Goal: Task Accomplishment & Management: Complete application form

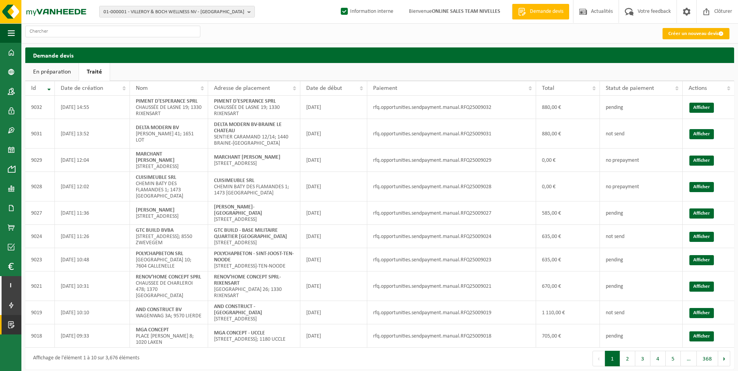
click at [185, 38] on link "Créer un nouveau devis" at bounding box center [696, 33] width 67 height 11
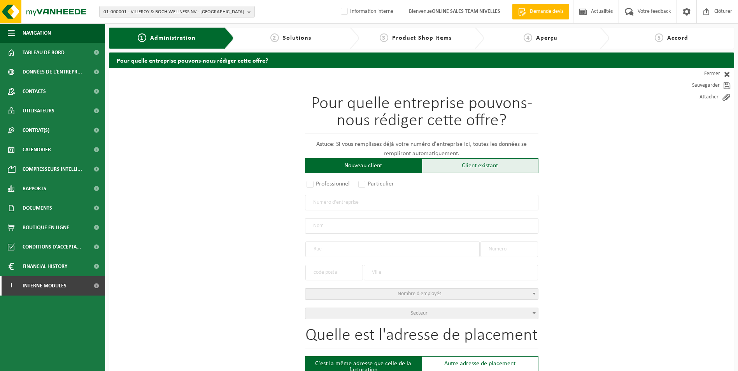
click at [440, 163] on div "Client existant" at bounding box center [480, 165] width 117 height 15
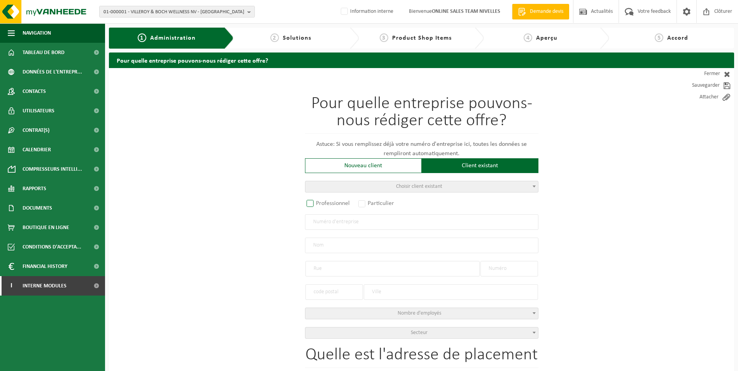
click at [312, 205] on label "Professionnel" at bounding box center [328, 203] width 47 height 11
click at [318, 205] on input "Professionnel" at bounding box center [320, 204] width 5 height 5
radio input "true"
click at [370, 226] on input "text" at bounding box center [421, 222] width 233 height 16
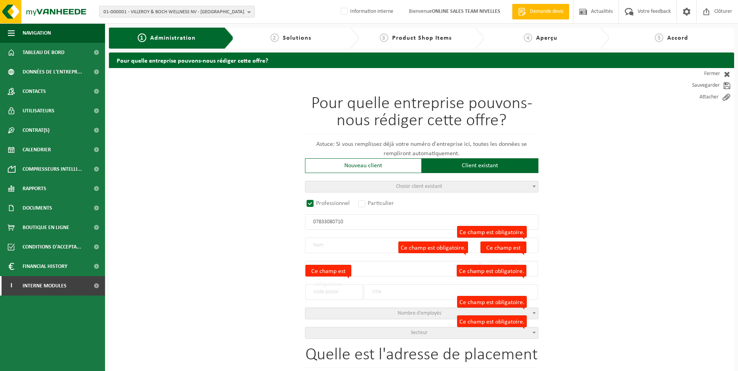
click at [363, 223] on input "07833080710" at bounding box center [421, 222] width 233 height 16
click at [326, 222] on input "07833080710" at bounding box center [421, 222] width 233 height 16
click at [330, 222] on input "07833080710" at bounding box center [421, 222] width 233 height 16
type input "0783380710"
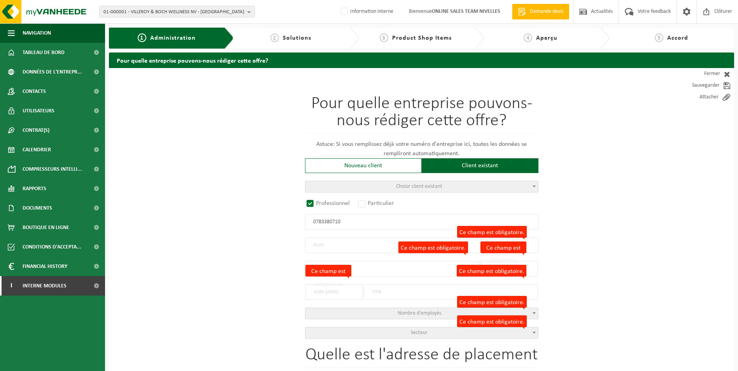
radio input "false"
select select
type input "RENO-FAST BV"
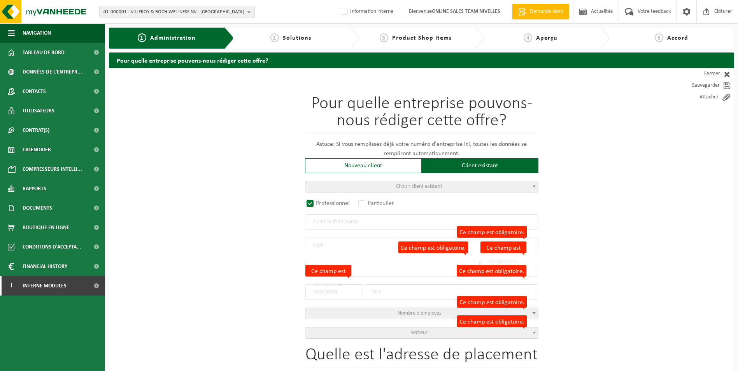
type input "WARANDE"
type input "104"
type input "1500"
type input "HALLE"
type input "2328859142"
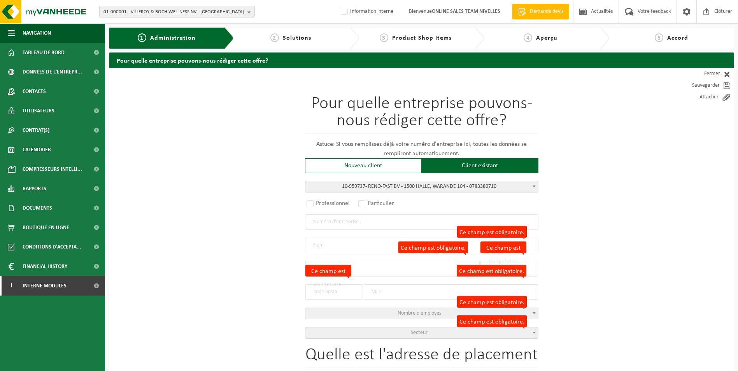
radio input "true"
select select "148995"
type input "0783.380.710"
type input "RENO-FAST BV"
type input "WARANDE"
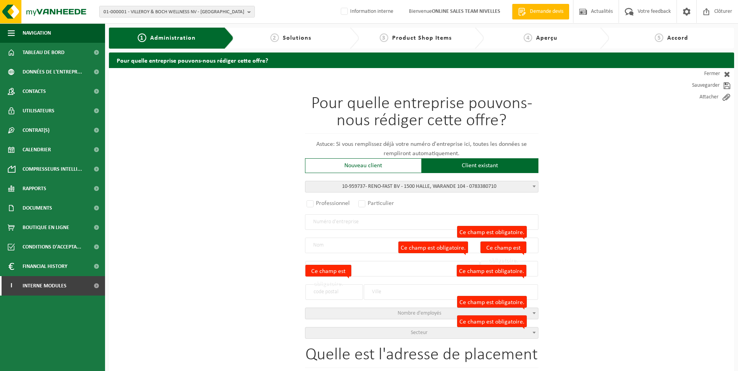
type input "104"
type input "1500"
type input "HALLE"
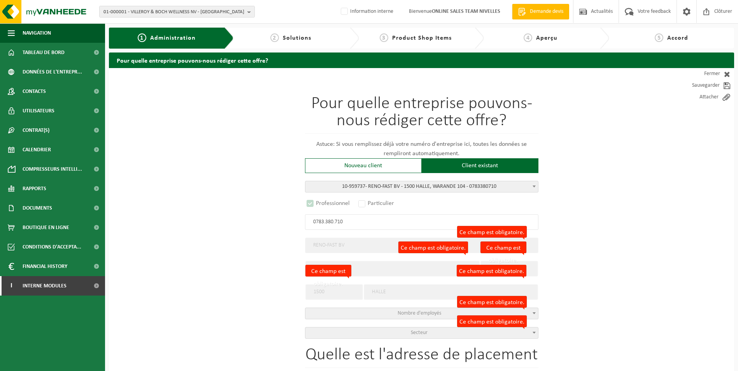
select select "D"
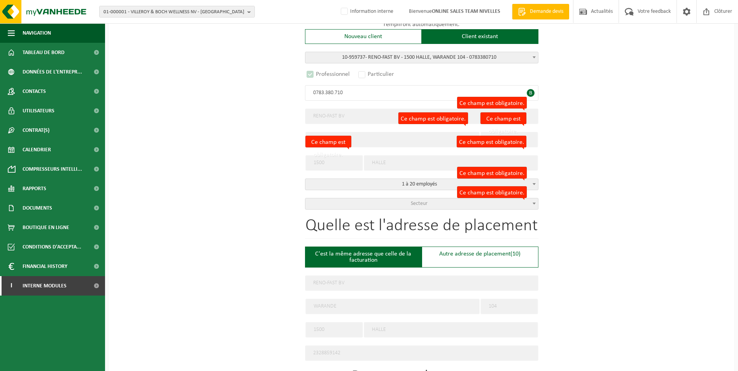
scroll to position [156, 0]
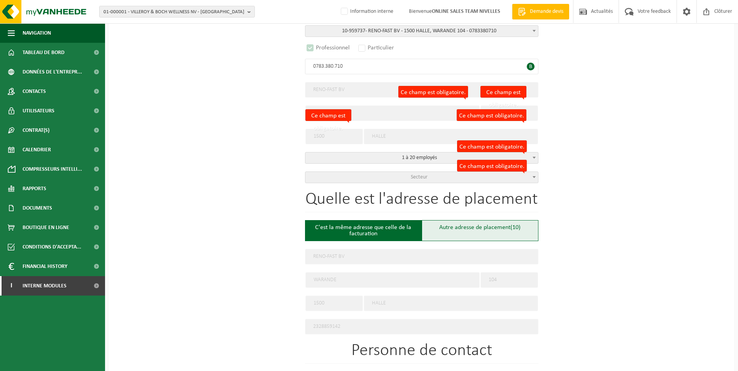
click at [480, 227] on div "Autre adresse de placement (10)" at bounding box center [480, 230] width 117 height 21
type input "Chantier -"
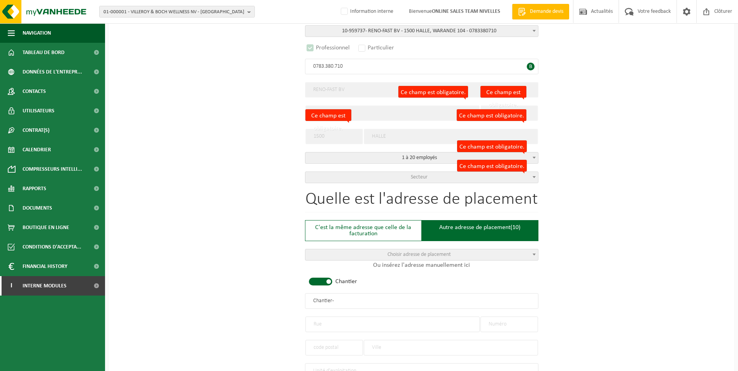
click at [324, 279] on span at bounding box center [320, 282] width 23 height 8
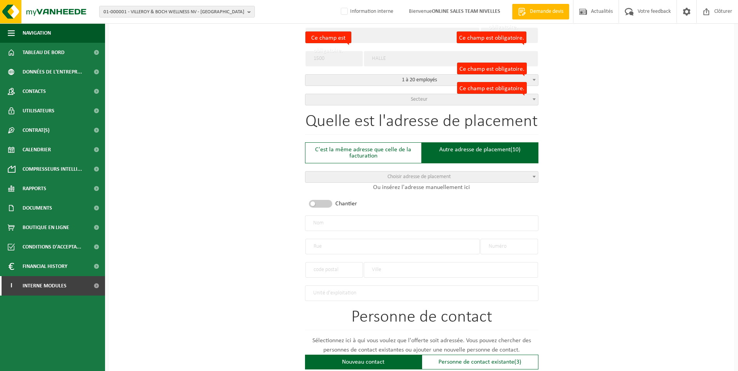
click at [351, 244] on input "text" at bounding box center [392, 247] width 174 height 16
type input "ROUTE DE CHARLEROI"
click at [509, 235] on div at bounding box center [509, 242] width 58 height 23
click at [503, 246] on input "text" at bounding box center [509, 247] width 58 height 16
type input "195"
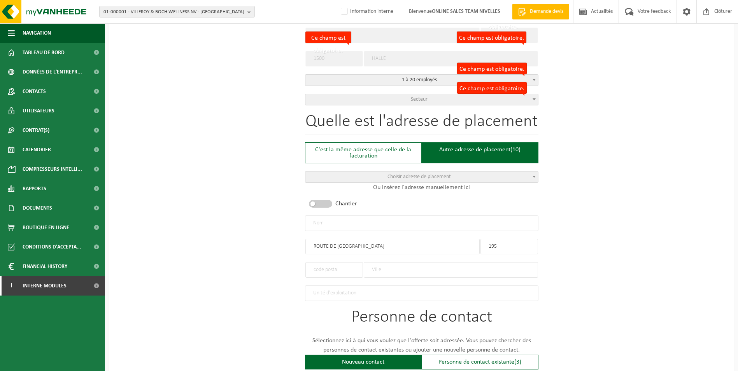
click at [318, 268] on input "text" at bounding box center [334, 270] width 58 height 16
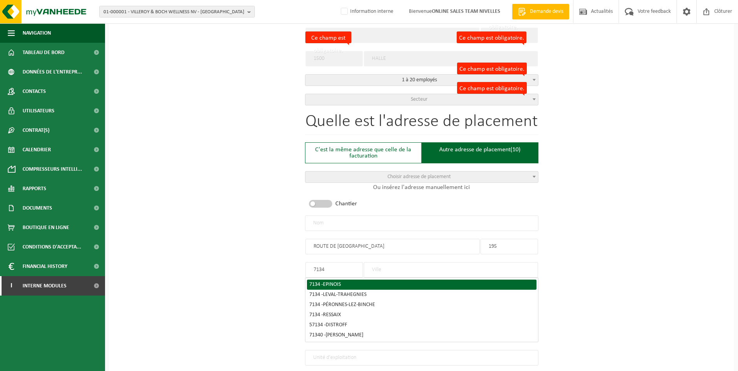
type input "7134"
click at [372, 282] on div "7134 - EPINOIS" at bounding box center [421, 284] width 225 height 5
type input "EPINOIS"
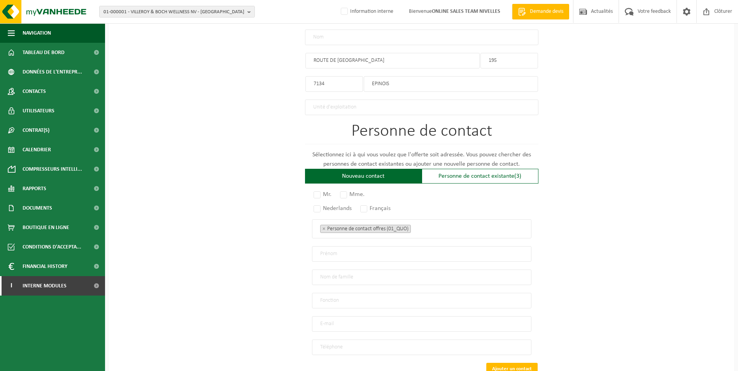
scroll to position [428, 0]
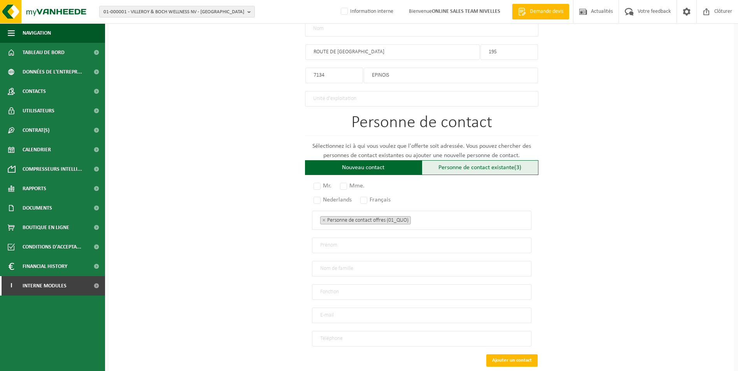
click at [458, 169] on div "Personne de contact existante (3)" at bounding box center [480, 167] width 117 height 15
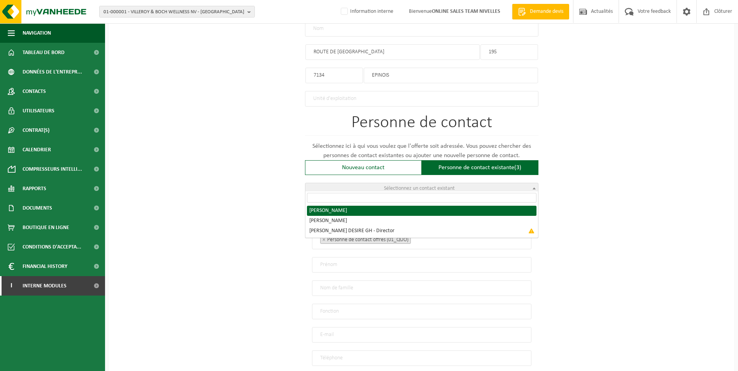
click at [436, 186] on span "Sélectionnez un contact existant" at bounding box center [419, 189] width 71 height 6
radio input "true"
select select "{"code":"10-959738","firstname":"CHRISTOPHE","surname":"CENTEN","gender":"Unkno…"
type input "CHRISTOPHE"
type input "CENTEN"
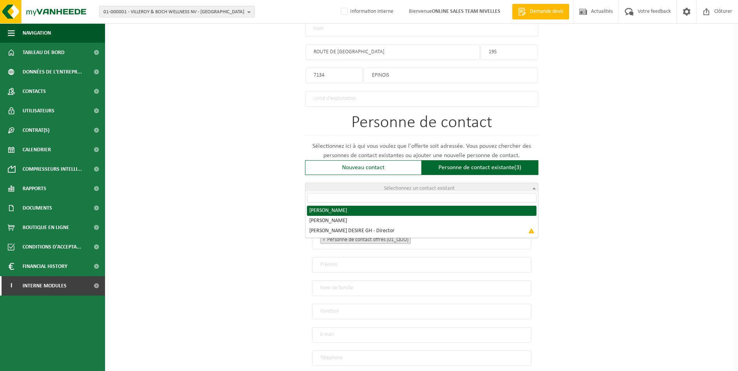
type input "reno-fastbelgium@outlook.com"
type input "+32 486/25 63 65"
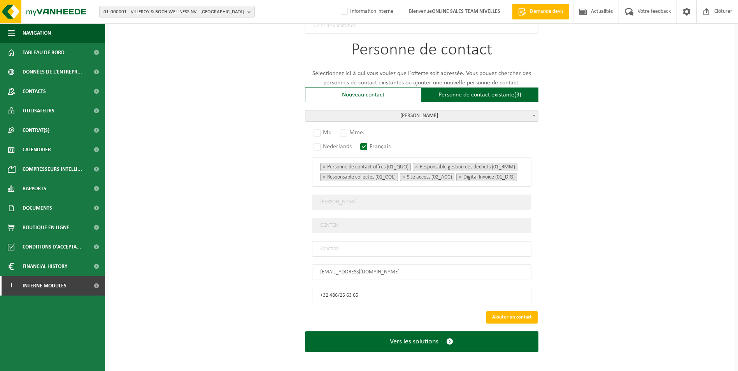
scroll to position [506, 0]
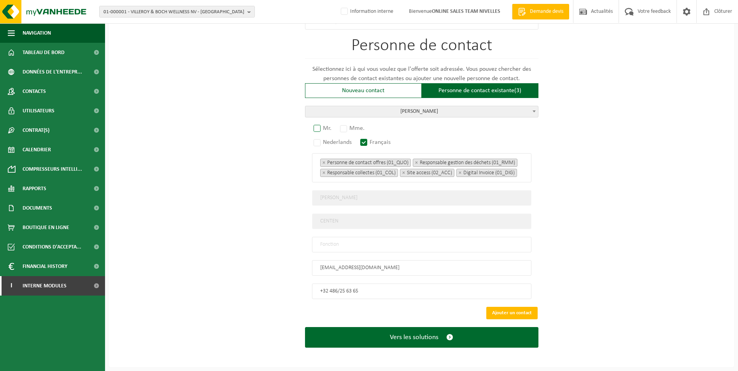
click at [316, 125] on label "Mr." at bounding box center [323, 128] width 22 height 11
radio input "true"
click at [372, 247] on input "text" at bounding box center [421, 245] width 219 height 16
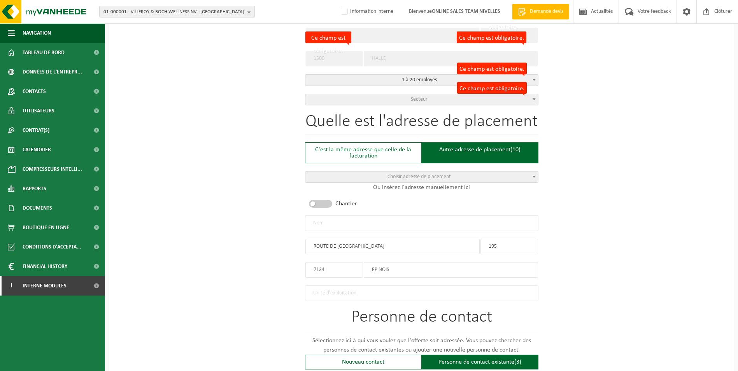
scroll to position [195, 0]
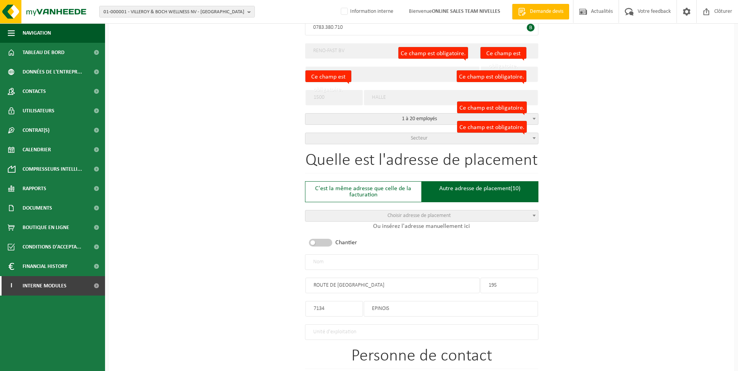
type input "CONTACT"
click at [338, 258] on input "text" at bounding box center [421, 262] width 233 height 16
type input "RENO-FAST BV-EPINOIS"
click at [370, 135] on span "Secteur" at bounding box center [421, 138] width 233 height 11
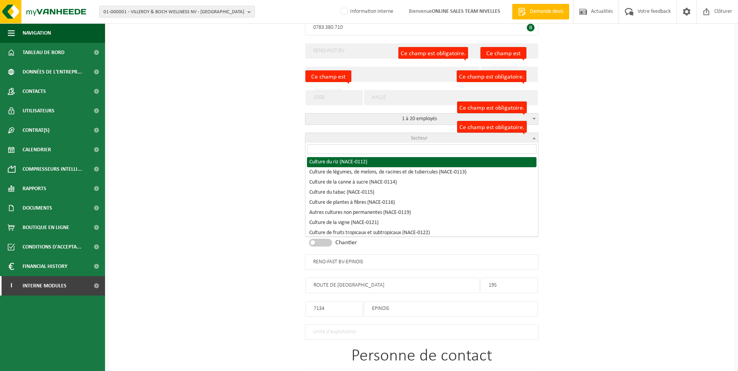
click at [352, 153] on input "search" at bounding box center [422, 149] width 230 height 10
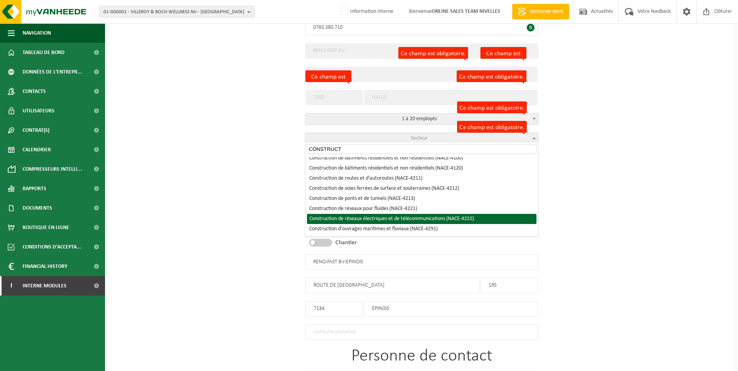
scroll to position [117, 0]
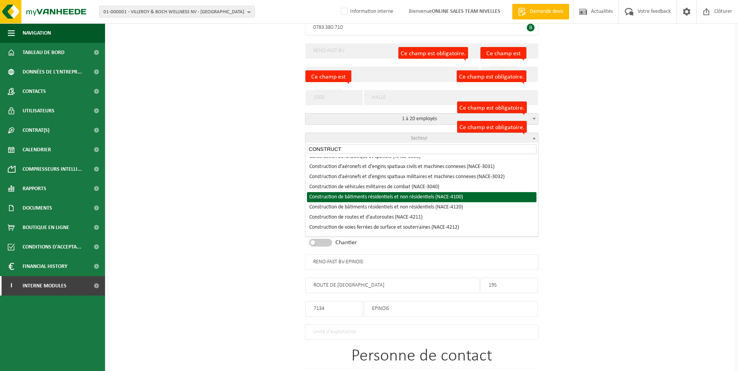
type input "CONSTRUCT"
select select "NACE_4100"
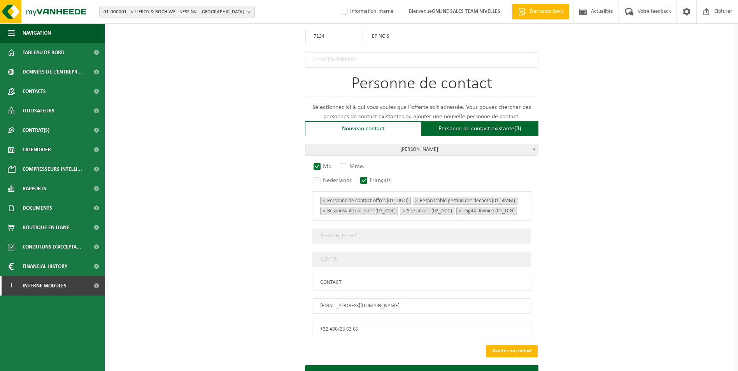
scroll to position [506, 0]
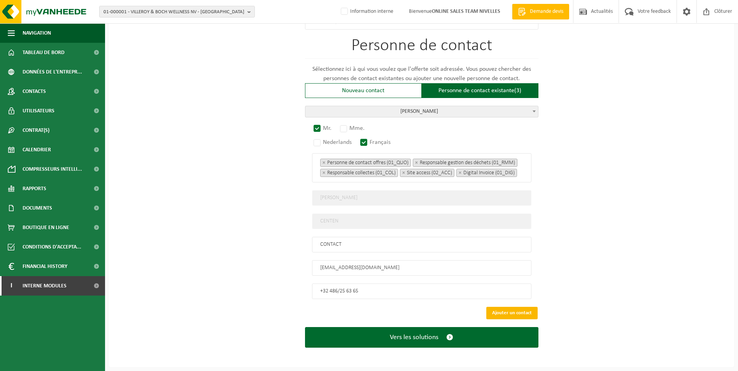
click at [522, 316] on button "Ajouter un contact" at bounding box center [511, 313] width 51 height 12
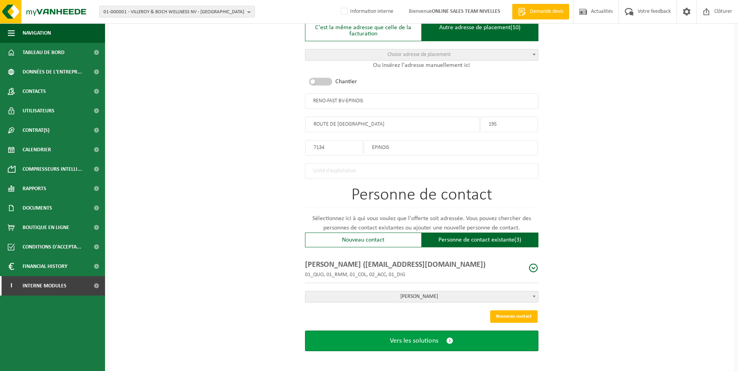
click at [430, 338] on span "Vers les solutions" at bounding box center [414, 341] width 49 height 8
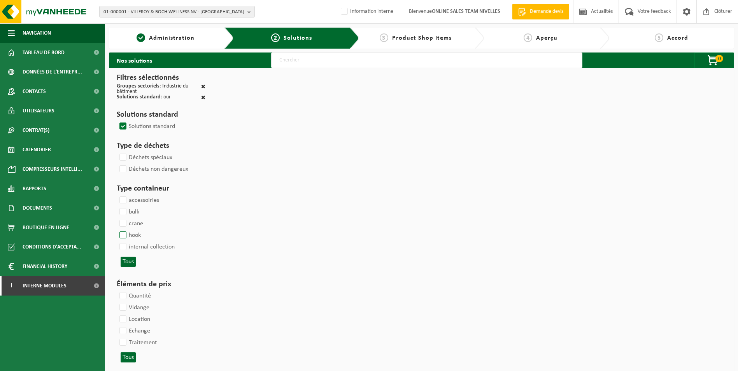
click at [121, 233] on label "hook" at bounding box center [129, 236] width 23 height 12
click at [117, 230] on input "hook" at bounding box center [116, 229] width 0 height 0
checkbox input "true"
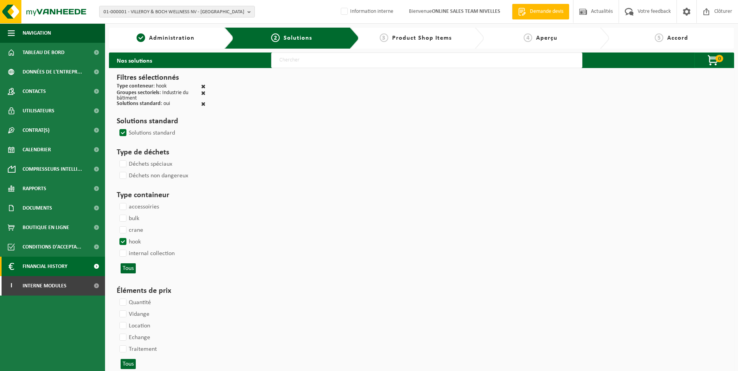
select select
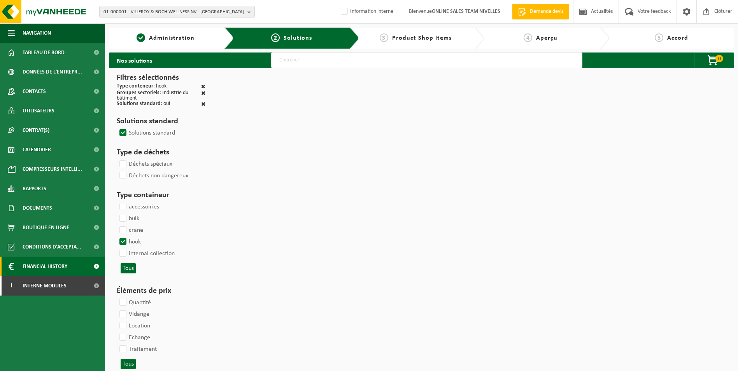
select select
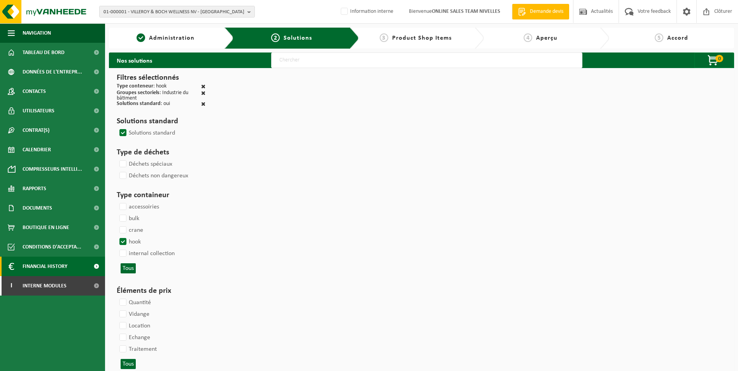
select select
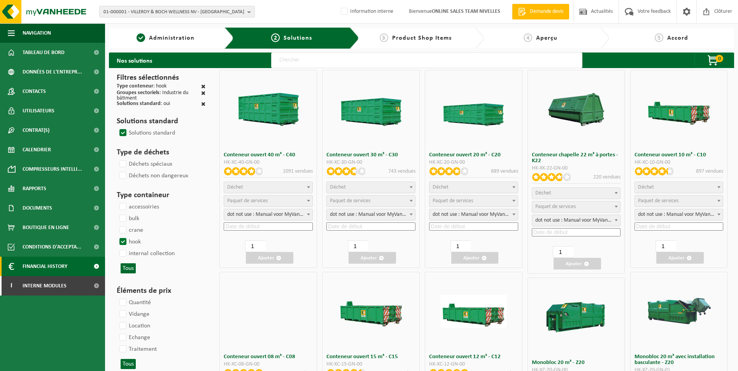
select select
select select "197"
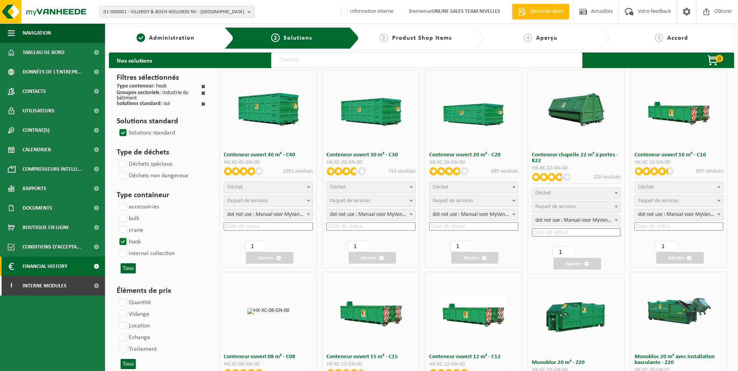
select select
select select "197"
select select
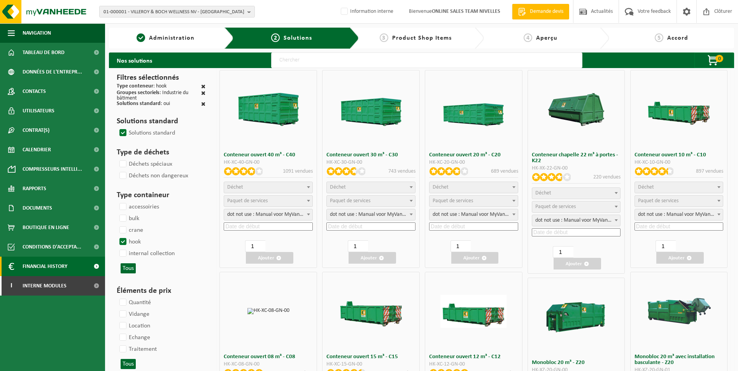
select select "8"
select select
select select "7"
select select
select select "7"
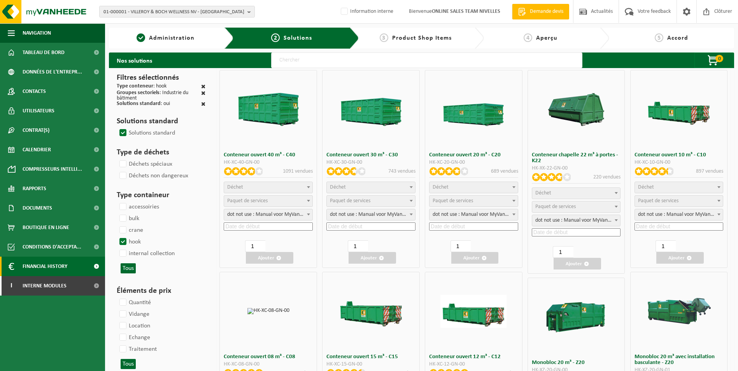
select select
select select "25"
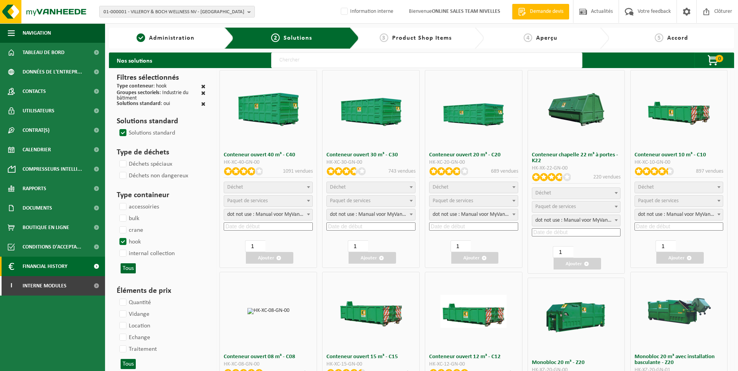
select select "25"
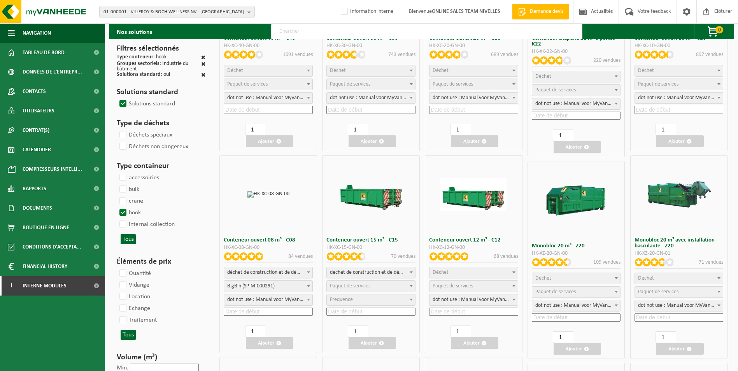
click at [266, 277] on span "déchet de construction et de démolition mélangé (inerte et non inerte)" at bounding box center [268, 272] width 88 height 11
select select
select select "197"
select select "25"
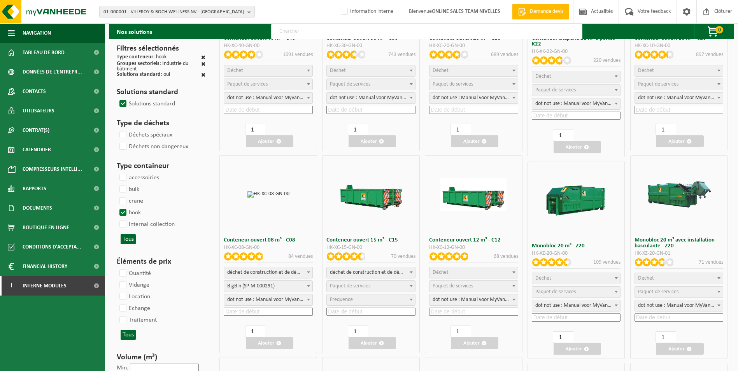
click at [248, 311] on input at bounding box center [268, 312] width 89 height 8
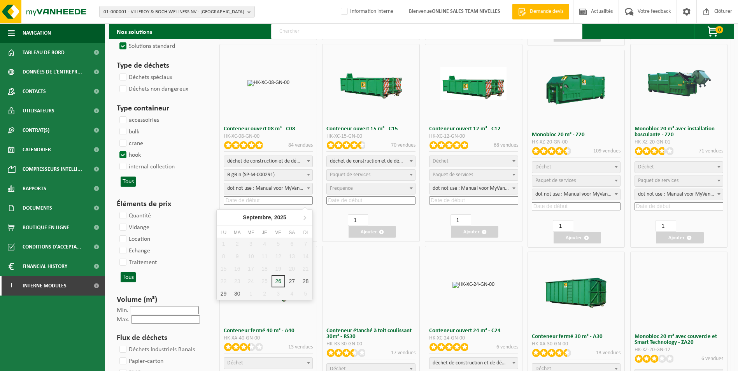
scroll to position [233, 0]
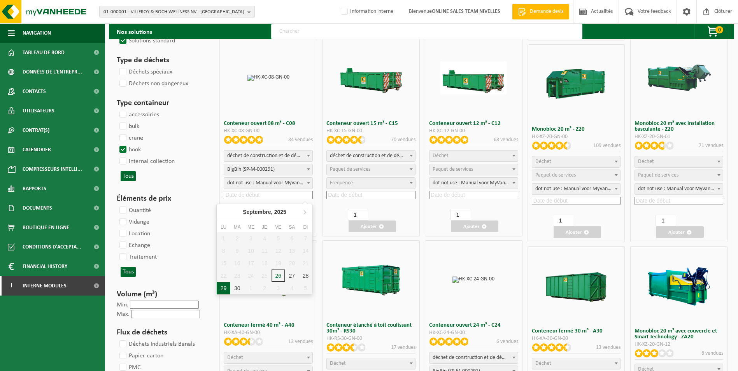
click at [221, 291] on div "29" at bounding box center [224, 288] width 14 height 12
type input "2025-09-29"
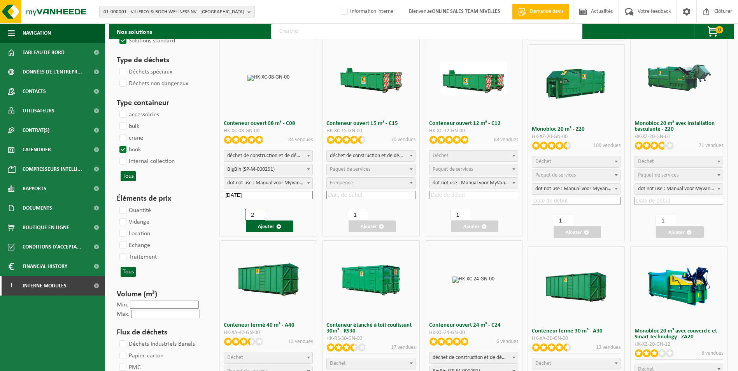
type input "2"
click at [260, 214] on input "2" at bounding box center [255, 215] width 20 height 12
click at [263, 228] on button "Ajouter" at bounding box center [269, 227] width 47 height 12
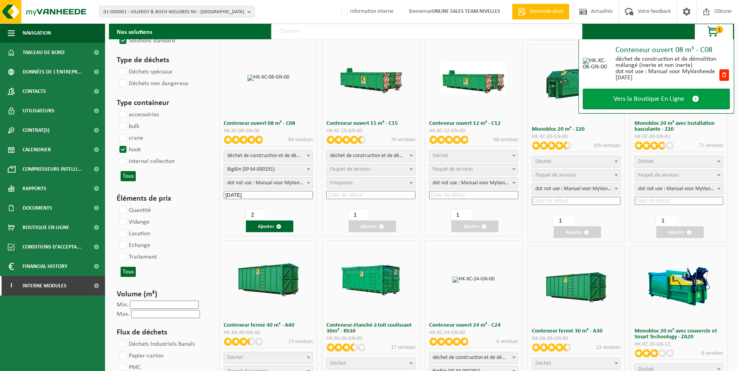
click at [678, 100] on span "Vers la Boutique En Ligne" at bounding box center [649, 99] width 71 height 8
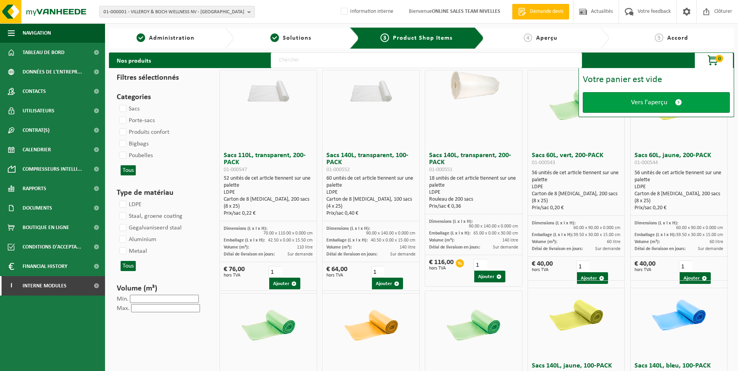
click at [646, 103] on span "Vers l'aperçu" at bounding box center [649, 102] width 36 height 8
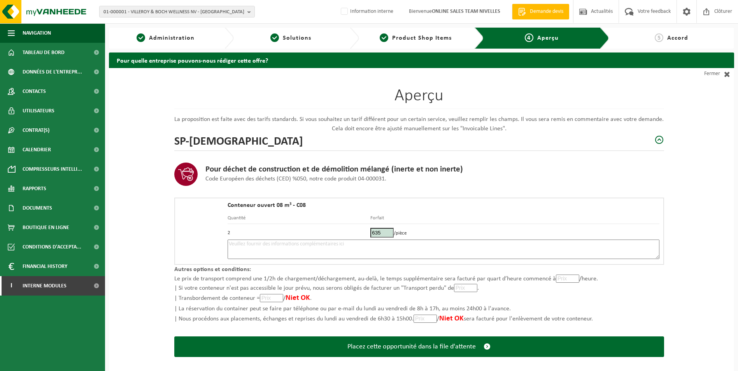
click at [375, 250] on textarea at bounding box center [444, 249] width 432 height 19
type textarea "p"
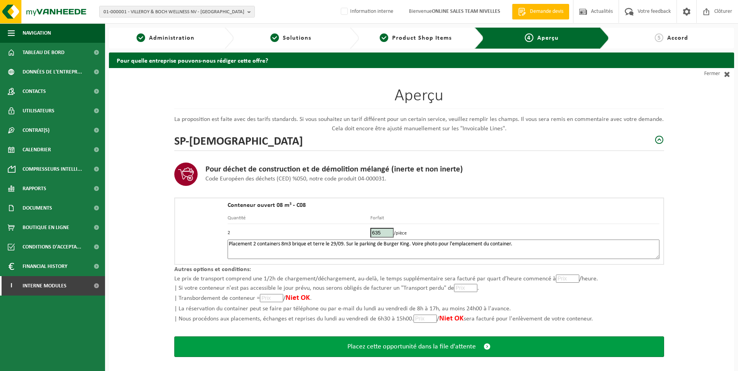
type textarea "Placement 2 containers 8m3 brique et terre le 29/09. Sur le parking de Burger K…"
click at [390, 347] on span "Placez cette opportunité dans la file d'attente" at bounding box center [411, 347] width 128 height 8
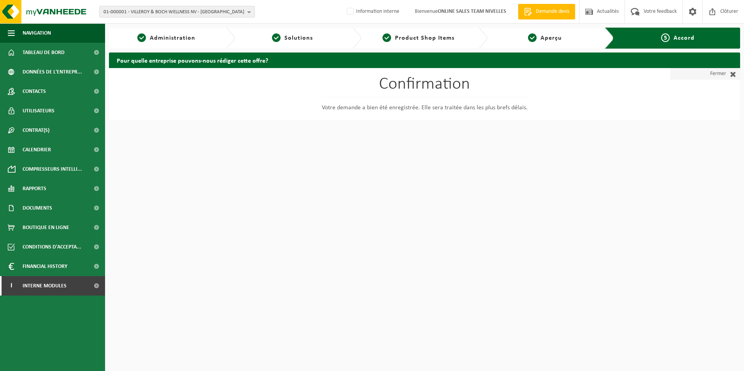
click at [718, 76] on link "Fermer" at bounding box center [705, 74] width 70 height 12
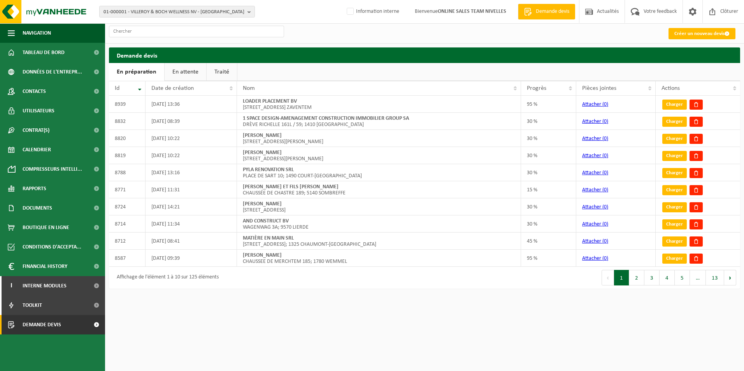
click at [181, 75] on link "En attente" at bounding box center [186, 72] width 42 height 18
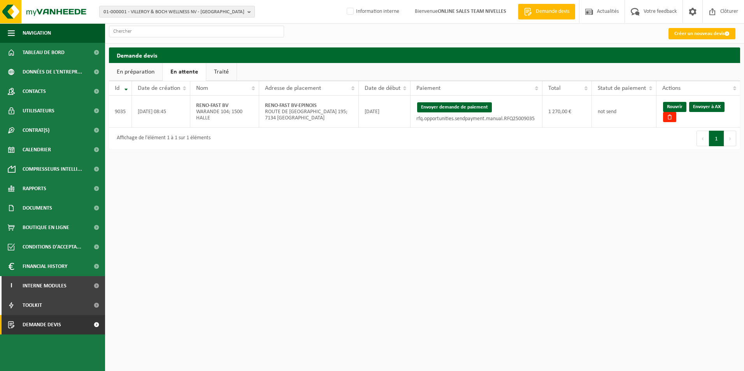
click at [445, 105] on button "Envoyer demande de paiement" at bounding box center [454, 107] width 75 height 10
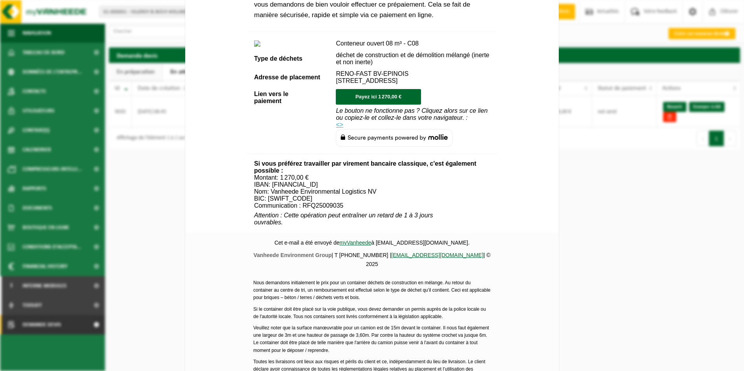
scroll to position [265, 0]
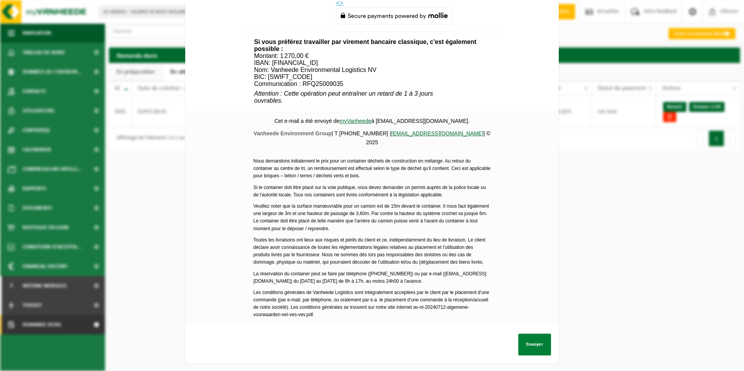
click at [524, 337] on button "Envoyer" at bounding box center [534, 345] width 33 height 22
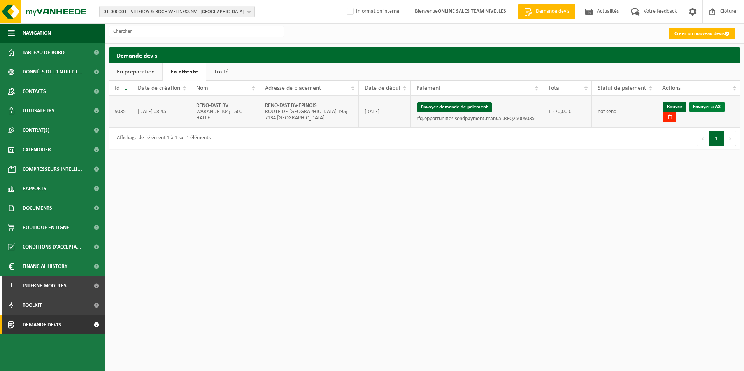
click at [710, 106] on link "Envoyer à AX" at bounding box center [706, 107] width 35 height 10
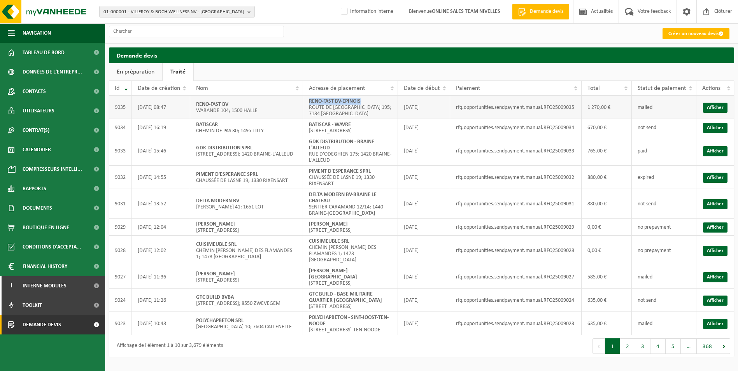
drag, startPoint x: 307, startPoint y: 100, endPoint x: 368, endPoint y: 96, distance: 61.6
click at [368, 96] on td "RENO-FAST BV-EPINOIS ROUTE DE CHARLEROI 195; 7134 EPINOIS" at bounding box center [350, 107] width 95 height 23
copy strong "RENO-FAST BV-EPINOIS"
click at [725, 329] on link "Afficher" at bounding box center [715, 324] width 25 height 10
click at [676, 31] on link "Créer un nouveau devis" at bounding box center [696, 33] width 67 height 11
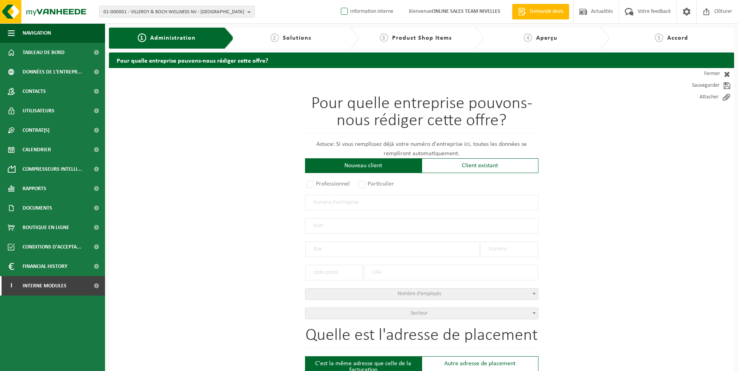
click at [347, 11] on label "Information interne" at bounding box center [366, 12] width 54 height 12
click at [338, 0] on input "Information interne" at bounding box center [338, 0] width 0 height 0
checkbox input "true"
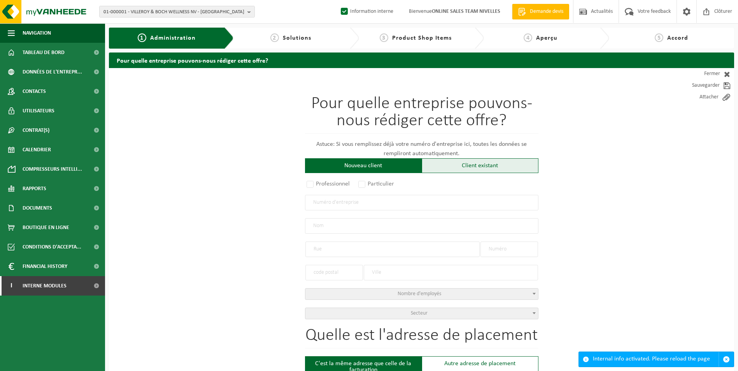
click at [472, 167] on div "Client existant" at bounding box center [480, 165] width 117 height 15
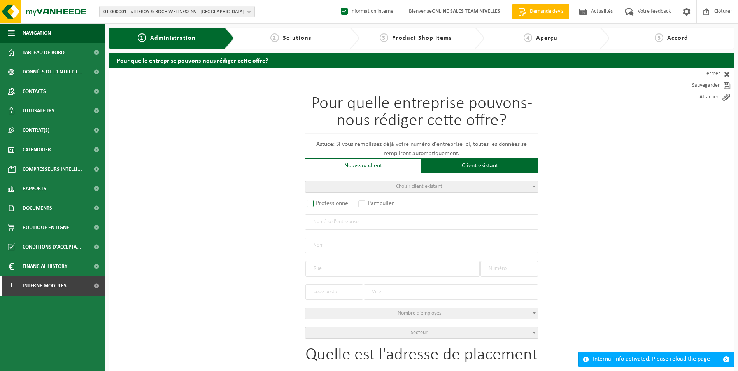
click at [323, 206] on label "Professionnel" at bounding box center [328, 203] width 47 height 11
click at [323, 206] on input "Professionnel" at bounding box center [320, 204] width 5 height 5
radio input "true"
click at [336, 224] on input "text" at bounding box center [421, 222] width 233 height 16
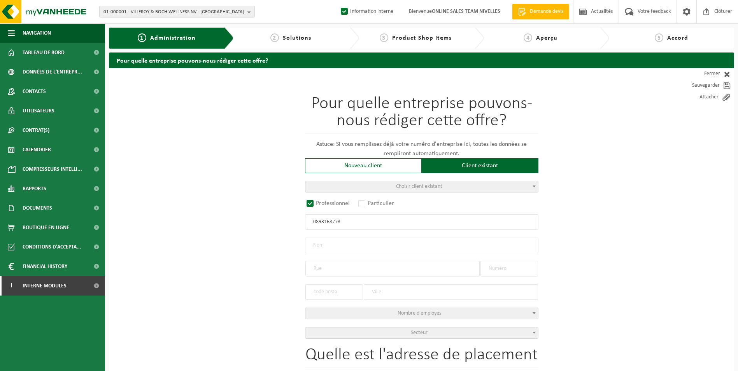
type input "0893168773"
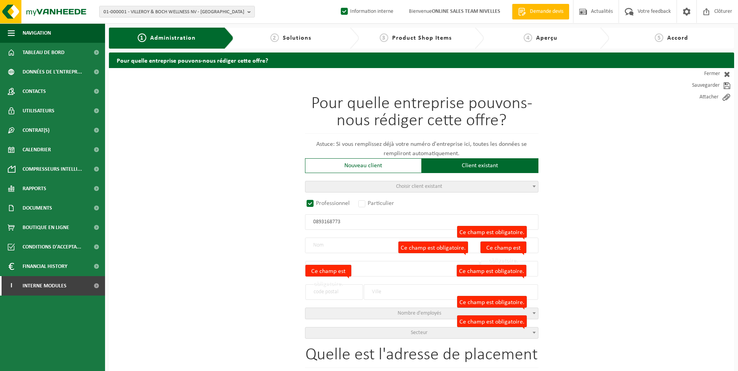
radio input "false"
select select
type input "ZOLBIAN SRL"
type input "RUE DE RIBAUCOURT"
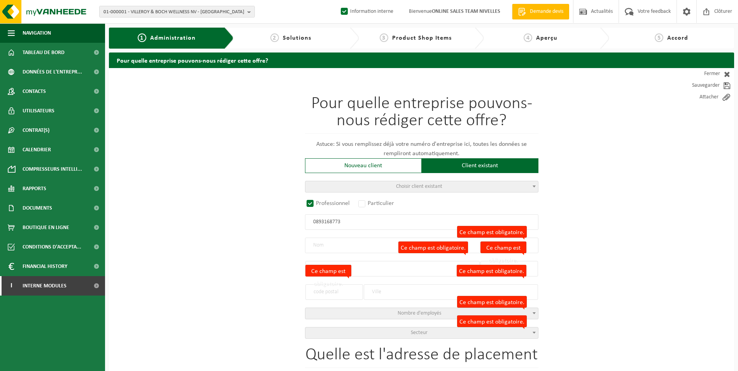
type input "103"
type input "1080"
type input "MOLENBEEK-SAINT-JEAN"
type input "2166233791"
select select
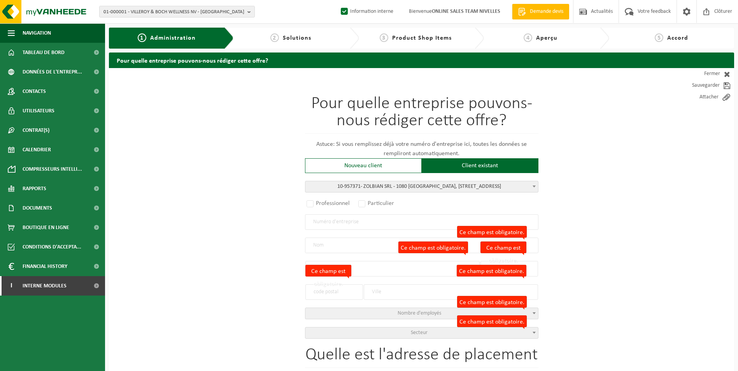
radio input "true"
select select "147648"
type input "0893.168.773"
type input "ZOLBIAN SRL"
type input "RUE DE RIBAUCOURT"
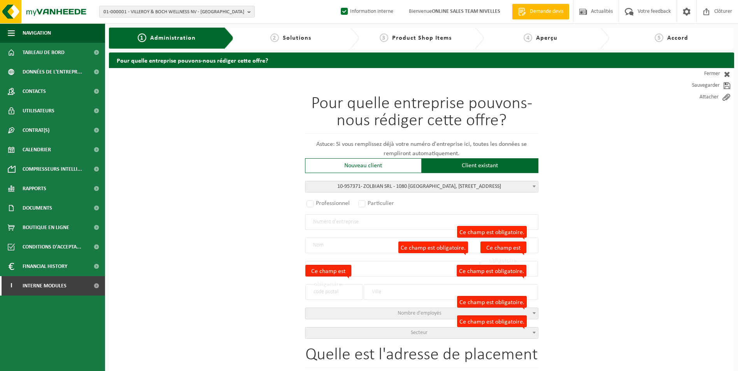
type input "103"
type input "1080"
type input "MOLENBEEK-SAINT-JEAN"
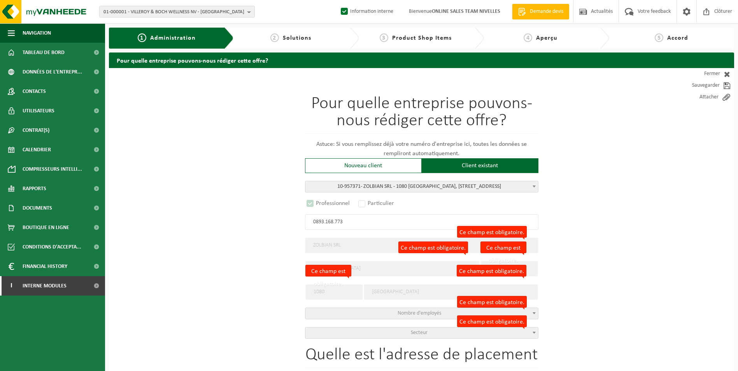
select select
select select "D"
select select
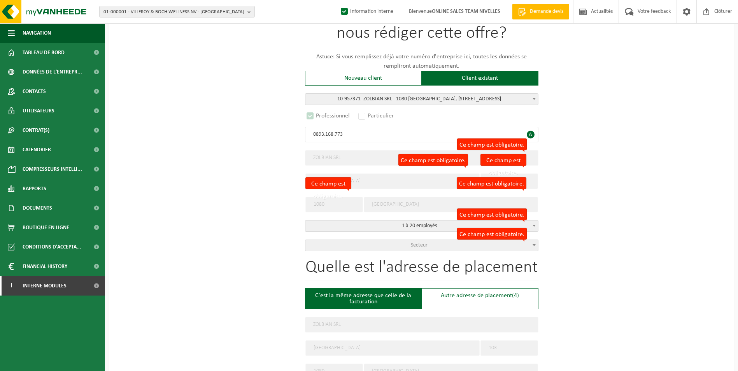
scroll to position [233, 0]
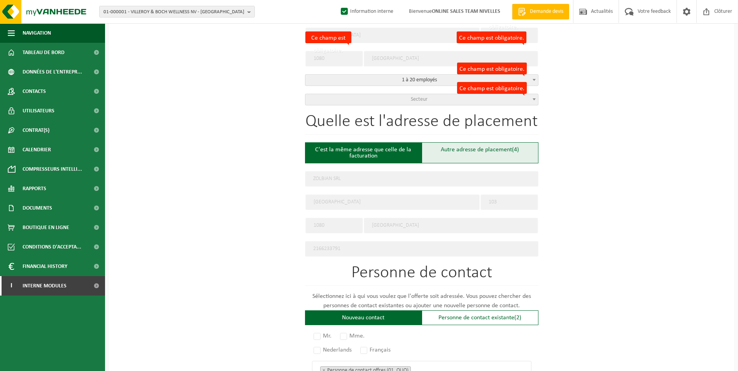
click at [452, 156] on div "Autre adresse de placement (4)" at bounding box center [480, 152] width 117 height 21
type input "Chantier -"
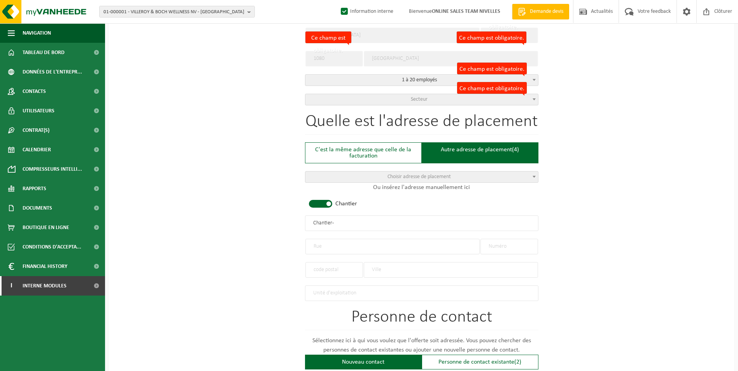
click at [331, 201] on span at bounding box center [320, 204] width 23 height 8
click at [349, 242] on input "text" at bounding box center [392, 247] width 174 height 16
type input "r"
type input "RUE DES EGYPTIENS"
click at [527, 244] on input "text" at bounding box center [509, 247] width 58 height 16
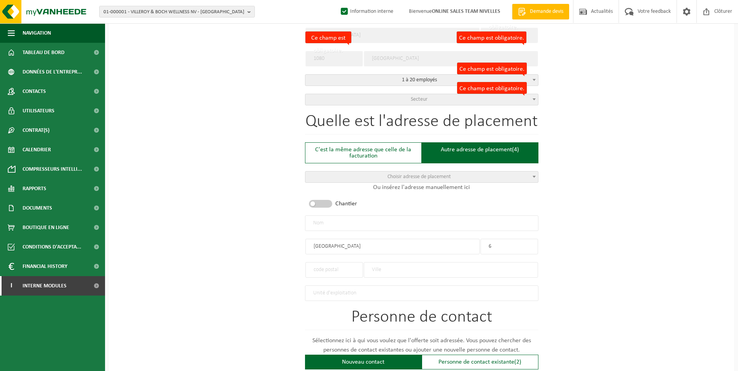
type input "6"
click at [389, 265] on input "text" at bounding box center [451, 270] width 174 height 16
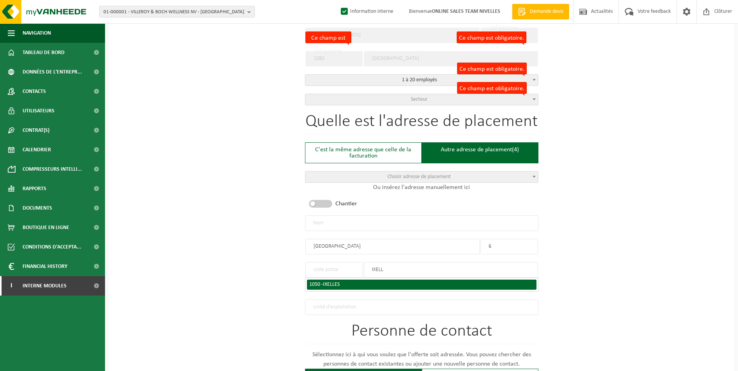
type input "IXELL"
click at [363, 282] on div "1050 - IXELLES" at bounding box center [421, 284] width 225 height 5
type input "1050"
type input "IXELLES"
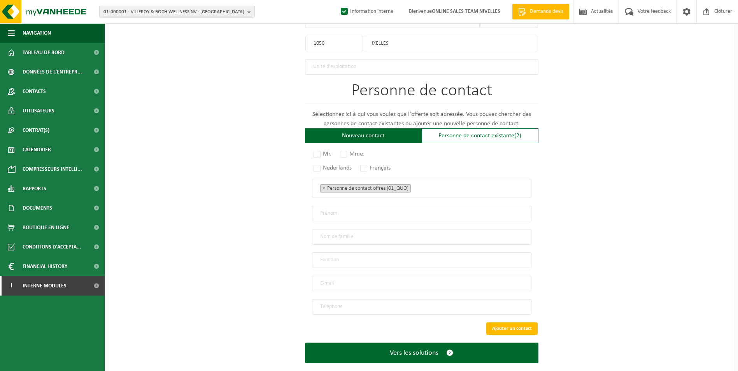
scroll to position [470, 0]
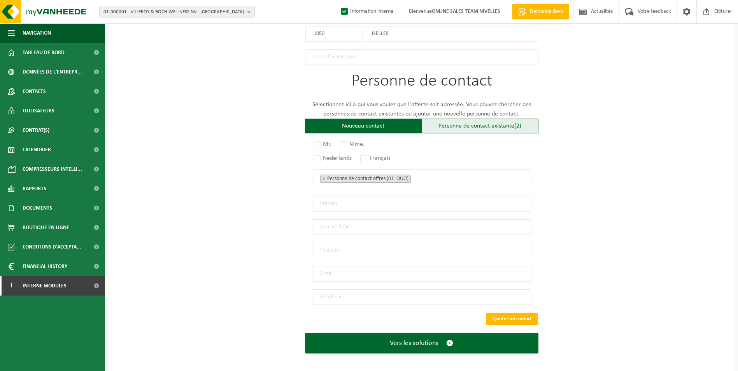
click at [437, 127] on div "Personne de contact existante (2)" at bounding box center [480, 126] width 117 height 15
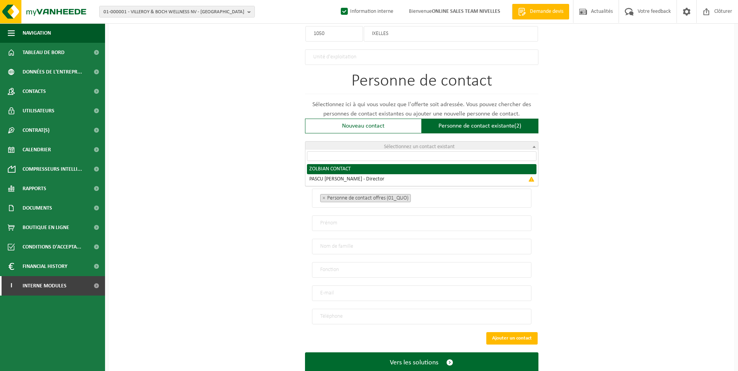
click at [413, 144] on span "Sélectionnez un contact existant" at bounding box center [419, 147] width 71 height 6
radio input "true"
select select "{"code":"10-957372","firstname":"CONTACT","surname":"ZOLBIAN","gender":"Unknown…"
type input "CONTACT"
type input "ZOLBIAN"
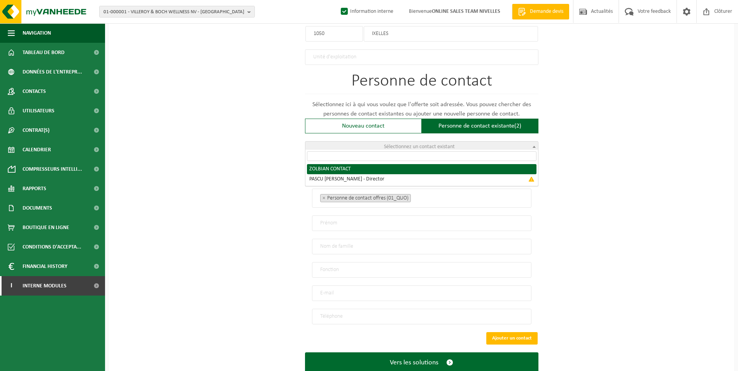
type input "pascumalin@yahoo.com"
type input "+32 498/59 81 89"
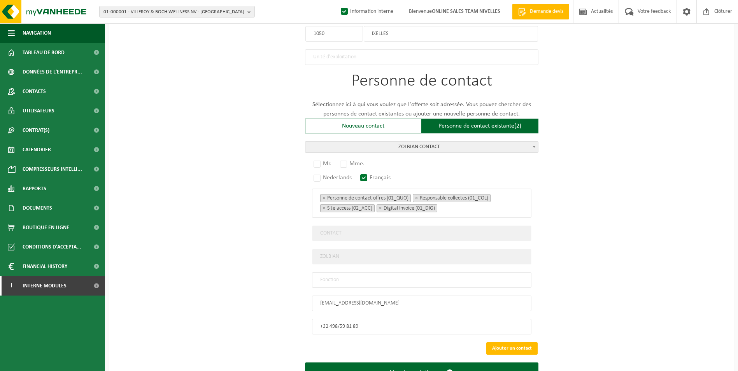
click at [385, 275] on input "text" at bounding box center [421, 280] width 219 height 16
type input "CONTACT"
click at [319, 162] on label "Mr." at bounding box center [323, 163] width 22 height 11
radio input "true"
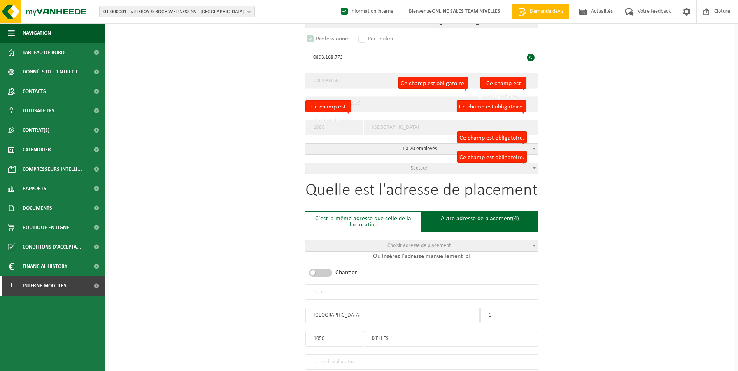
scroll to position [119, 0]
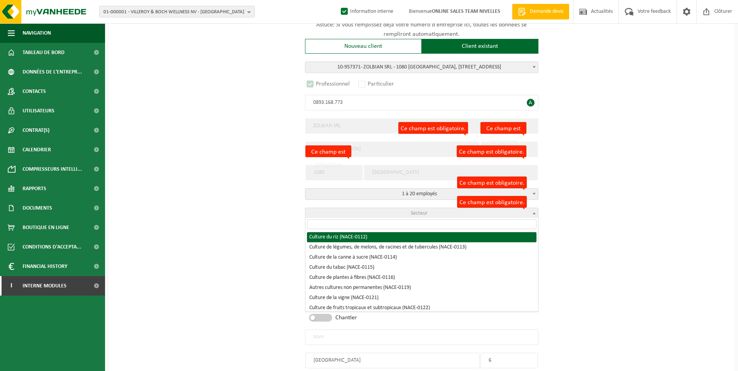
click at [342, 208] on span "Secteur" at bounding box center [421, 213] width 233 height 11
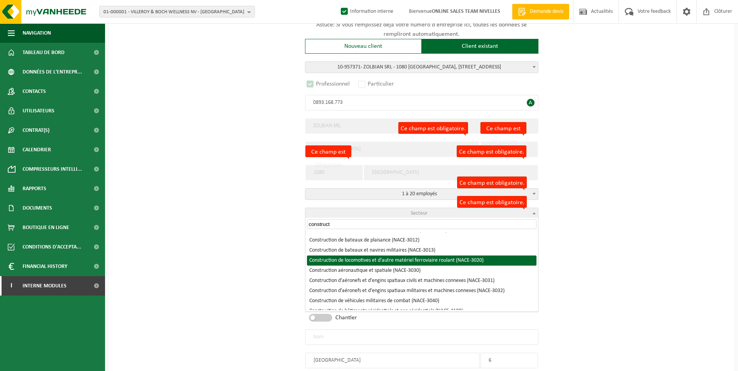
scroll to position [117, 0]
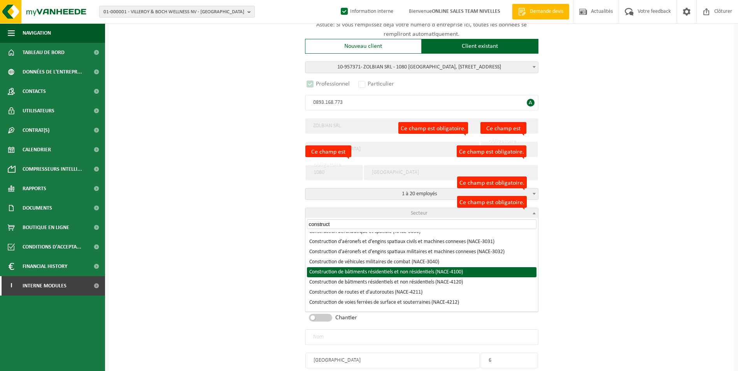
type input "construct"
select select "NACE_4100"
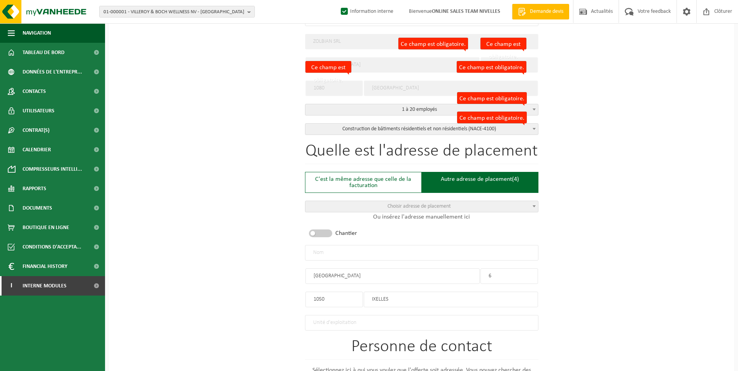
scroll to position [158, 0]
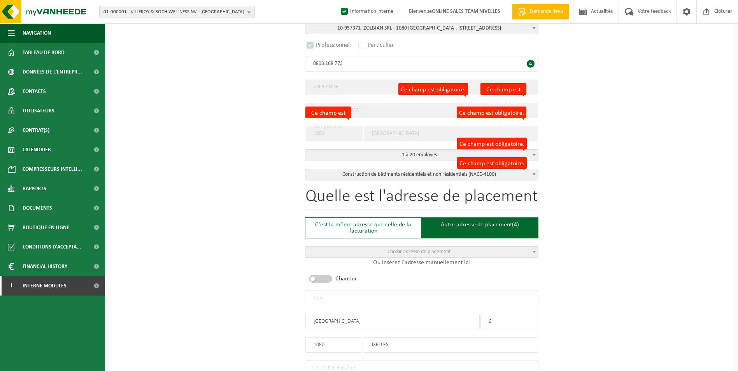
click at [399, 303] on input "text" at bounding box center [421, 299] width 233 height 16
type input "z"
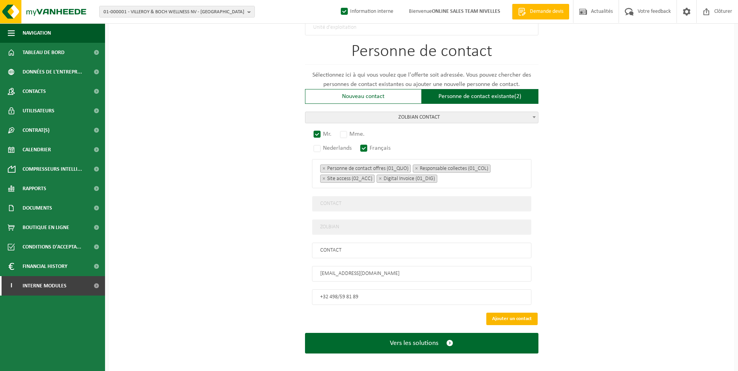
type input "ZOLBIAN SRL-IXELLES"
click at [506, 313] on button "Ajouter un contact" at bounding box center [511, 319] width 51 height 12
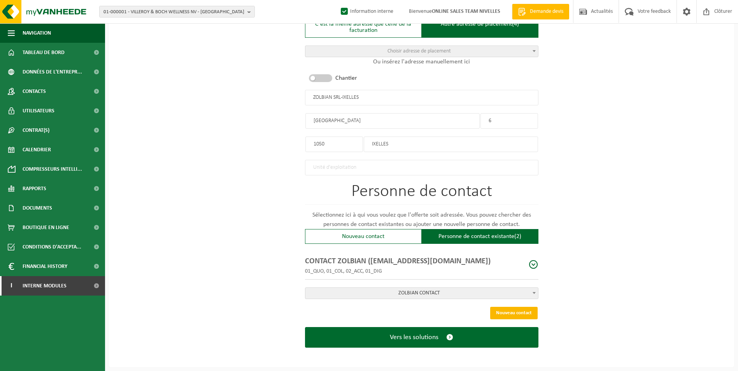
scroll to position [356, 0]
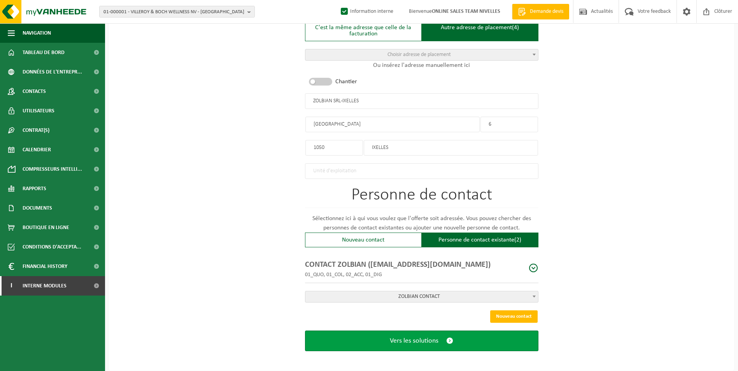
click at [398, 337] on span "Vers les solutions" at bounding box center [414, 341] width 49 height 8
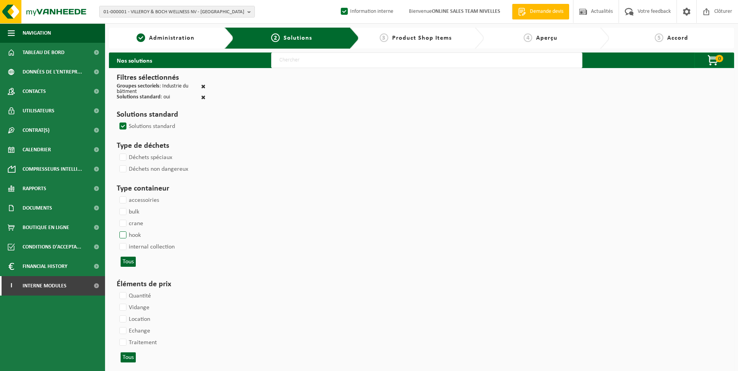
click at [124, 235] on label "hook" at bounding box center [129, 236] width 23 height 12
click at [117, 230] on input "hook" at bounding box center [116, 229] width 0 height 0
checkbox input "true"
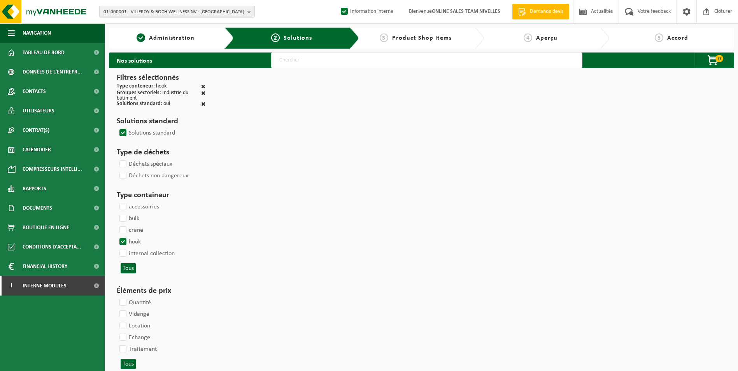
select select
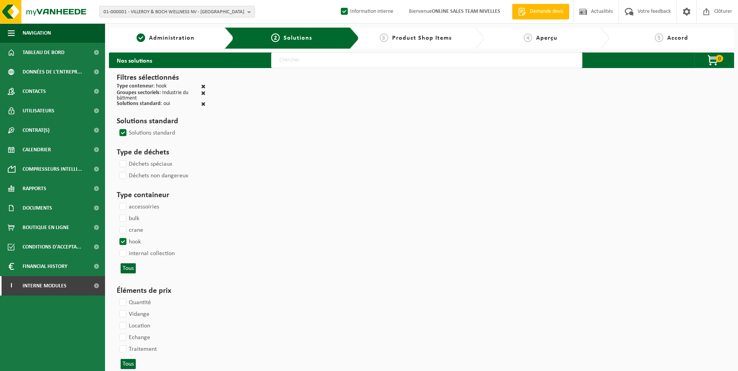
select select
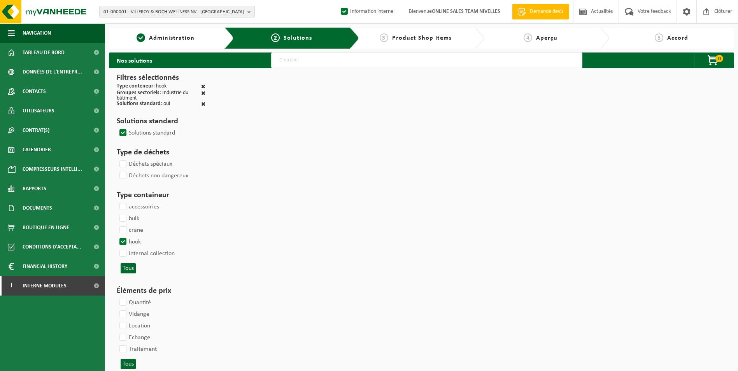
select select
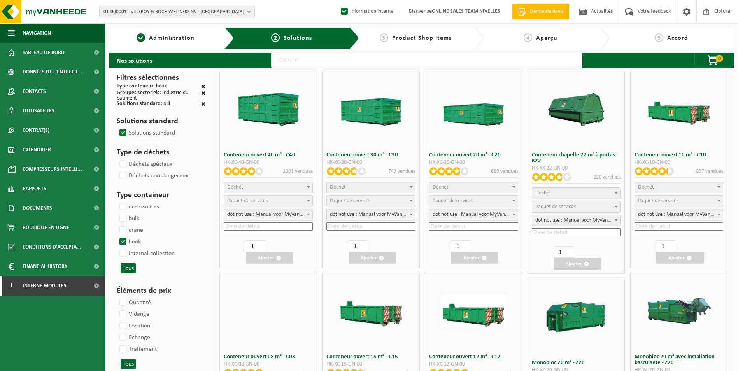
select select
select select "25"
select select "197"
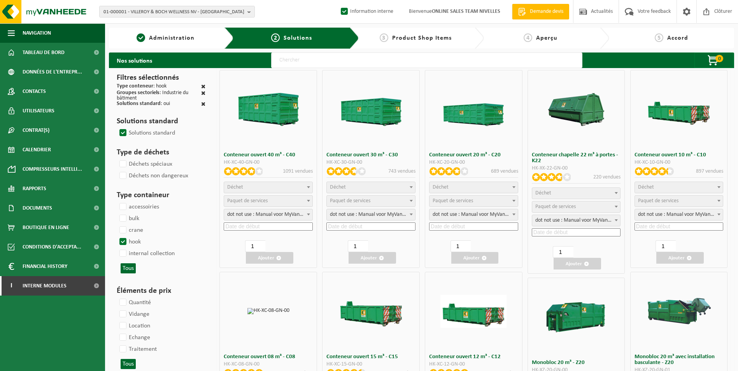
select select "25"
select select "8"
select select "25"
select select "7"
select select "25"
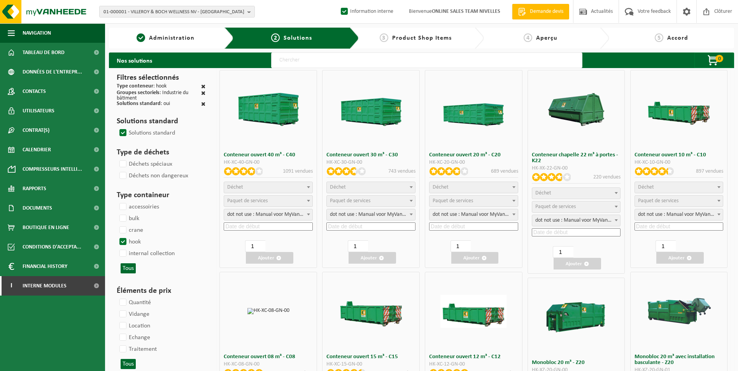
select select "7"
select select "25"
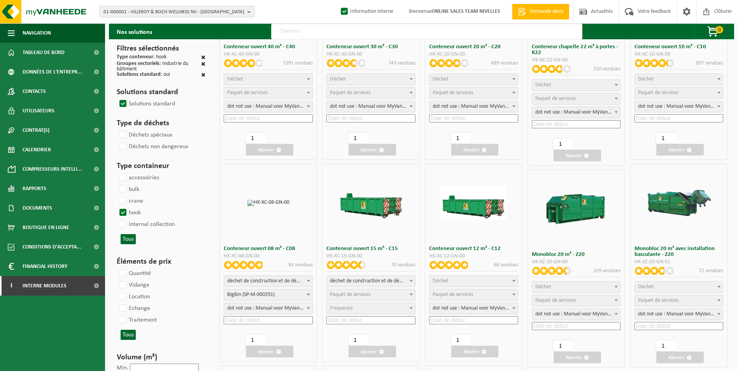
scroll to position [117, 0]
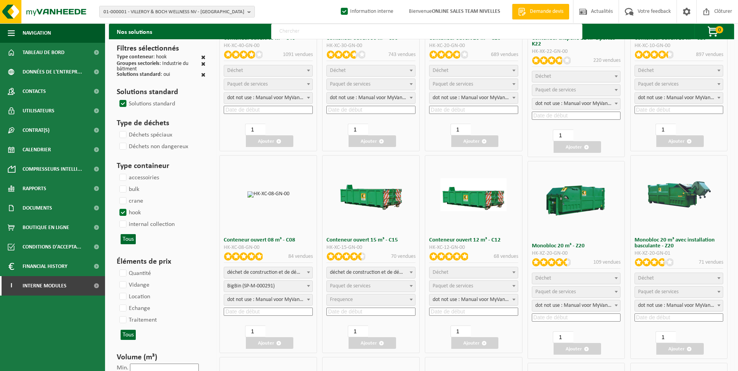
click at [389, 275] on span "déchet de construction et de démolition mélangé (inerte et non inerte)" at bounding box center [371, 272] width 88 height 11
select select
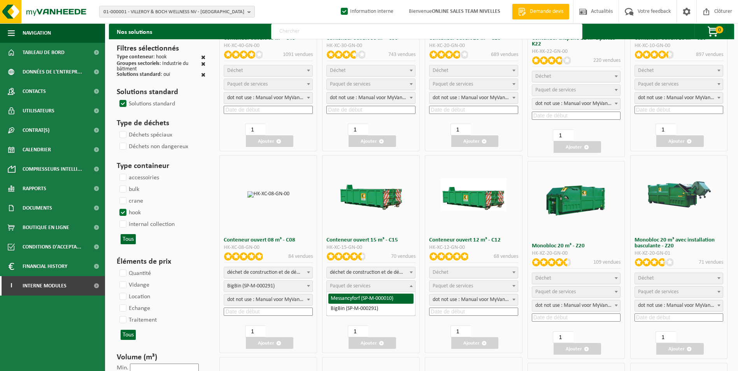
click at [349, 286] on span "Paquet de services" at bounding box center [350, 286] width 40 height 6
select select "197"
select select "25"
click at [341, 315] on input at bounding box center [370, 312] width 89 height 8
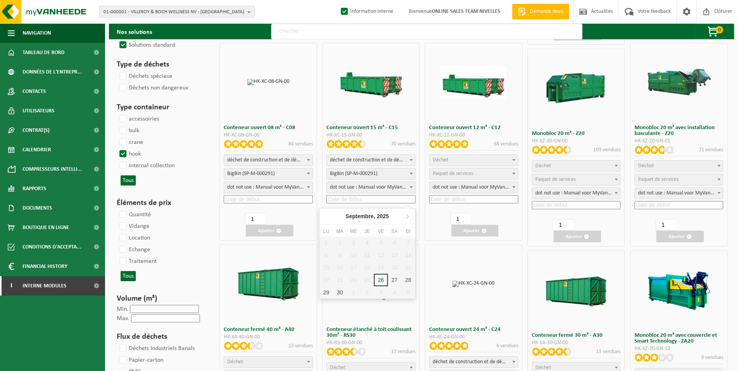
scroll to position [233, 0]
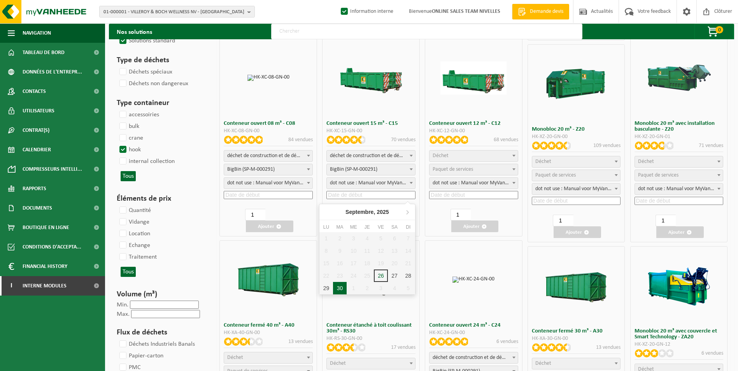
click at [343, 288] on div "30" at bounding box center [340, 288] width 14 height 12
type input "2025-09-30"
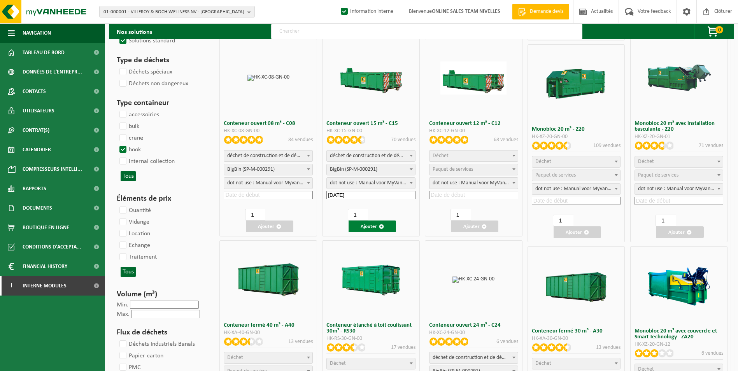
click at [369, 226] on button "Ajouter" at bounding box center [372, 227] width 47 height 12
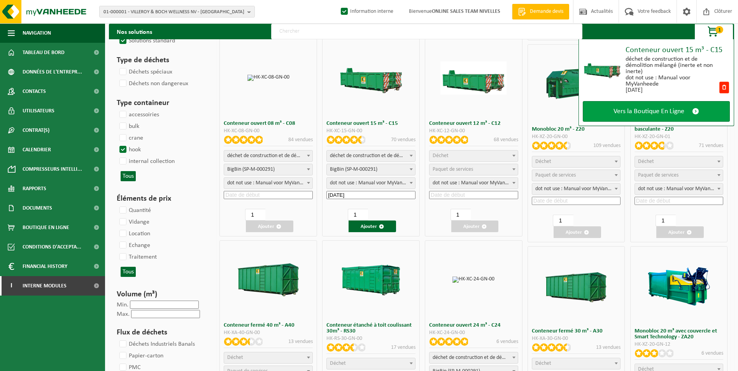
click at [622, 113] on span "Vers la Boutique En Ligne" at bounding box center [649, 111] width 71 height 8
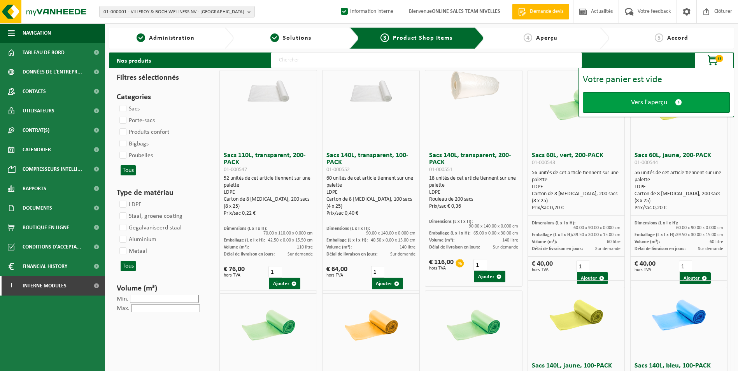
click at [633, 100] on span "Vers l'aperçu" at bounding box center [649, 102] width 36 height 8
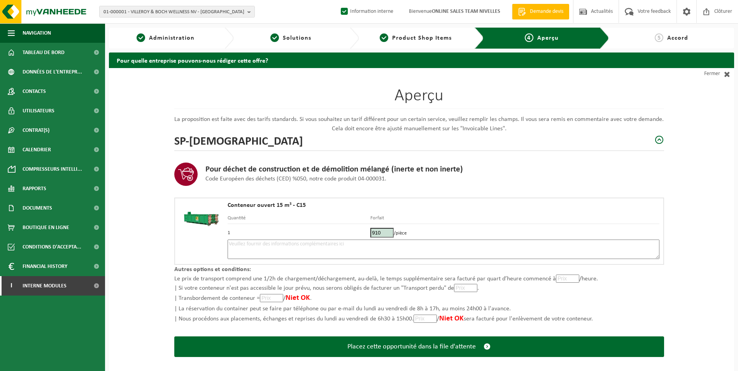
click at [279, 244] on textarea at bounding box center [444, 249] width 432 height 19
type textarea "p"
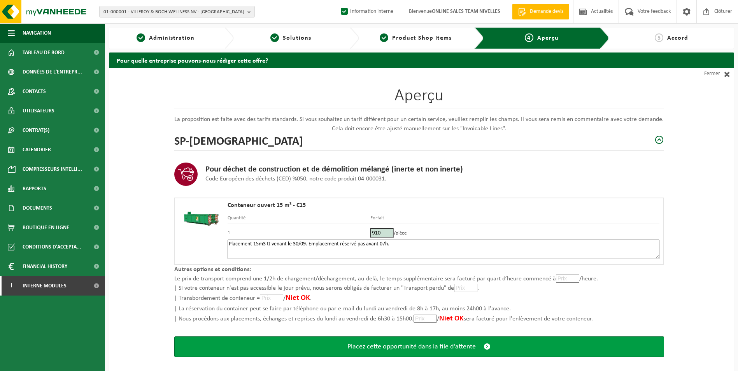
type textarea "Placement 15m3 tt venant le 30/09. Emplacement réservé pas avant 07h."
click at [425, 349] on span "Placez cette opportunité dans la file d'attente" at bounding box center [411, 347] width 128 height 8
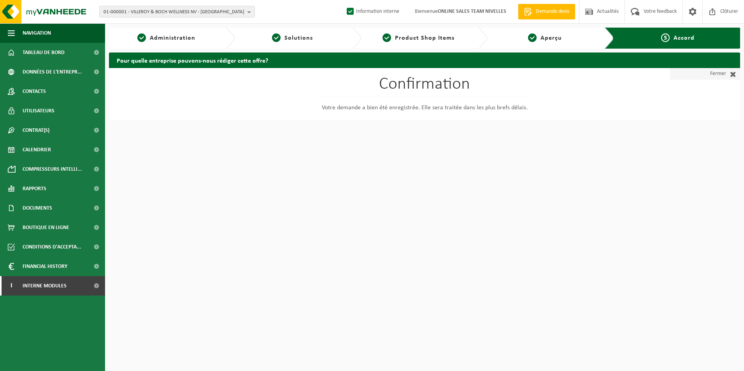
click at [718, 73] on link "Fermer" at bounding box center [705, 74] width 70 height 12
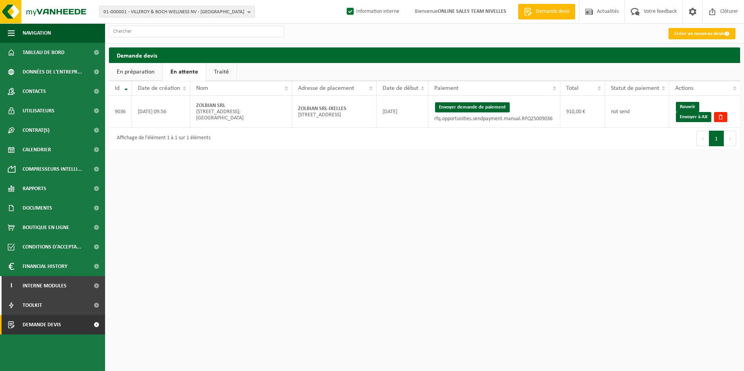
drag, startPoint x: 465, startPoint y: 108, endPoint x: 407, endPoint y: 45, distance: 85.4
click at [465, 108] on button "Envoyer demande de paiement" at bounding box center [472, 107] width 75 height 10
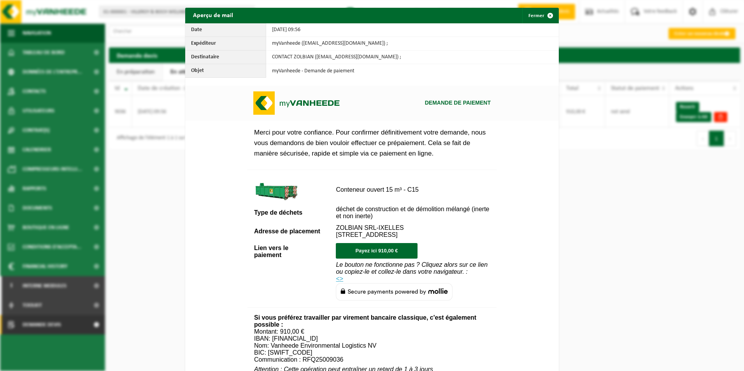
scroll to position [272, 0]
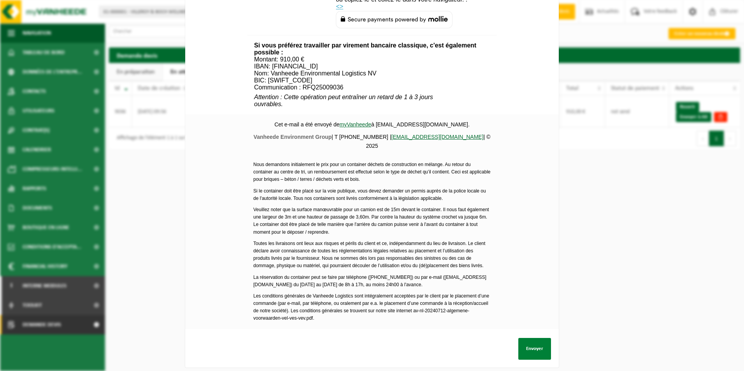
click at [531, 342] on button "Envoyer" at bounding box center [534, 349] width 33 height 22
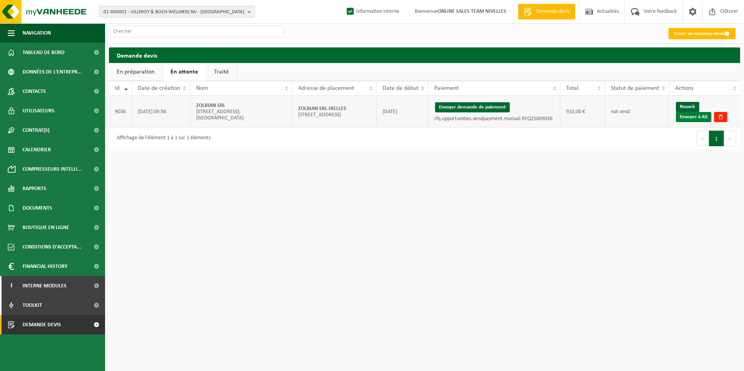
click at [692, 116] on link "Envoyer à AX" at bounding box center [693, 117] width 35 height 10
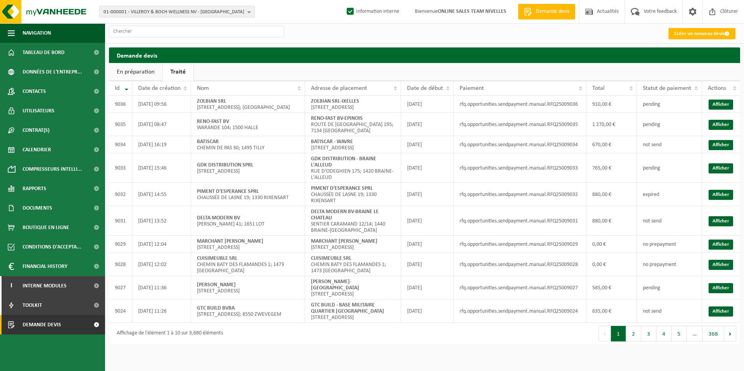
click at [176, 73] on link "Traité" at bounding box center [178, 72] width 31 height 18
drag, startPoint x: 310, startPoint y: 105, endPoint x: 370, endPoint y: 103, distance: 59.9
click at [370, 103] on td "ZOLBIAN SRL-IXELLES [STREET_ADDRESS]" at bounding box center [353, 104] width 96 height 17
copy strong "ZOLBIAN SRL-IXELLES"
